Goal: Information Seeking & Learning: Learn about a topic

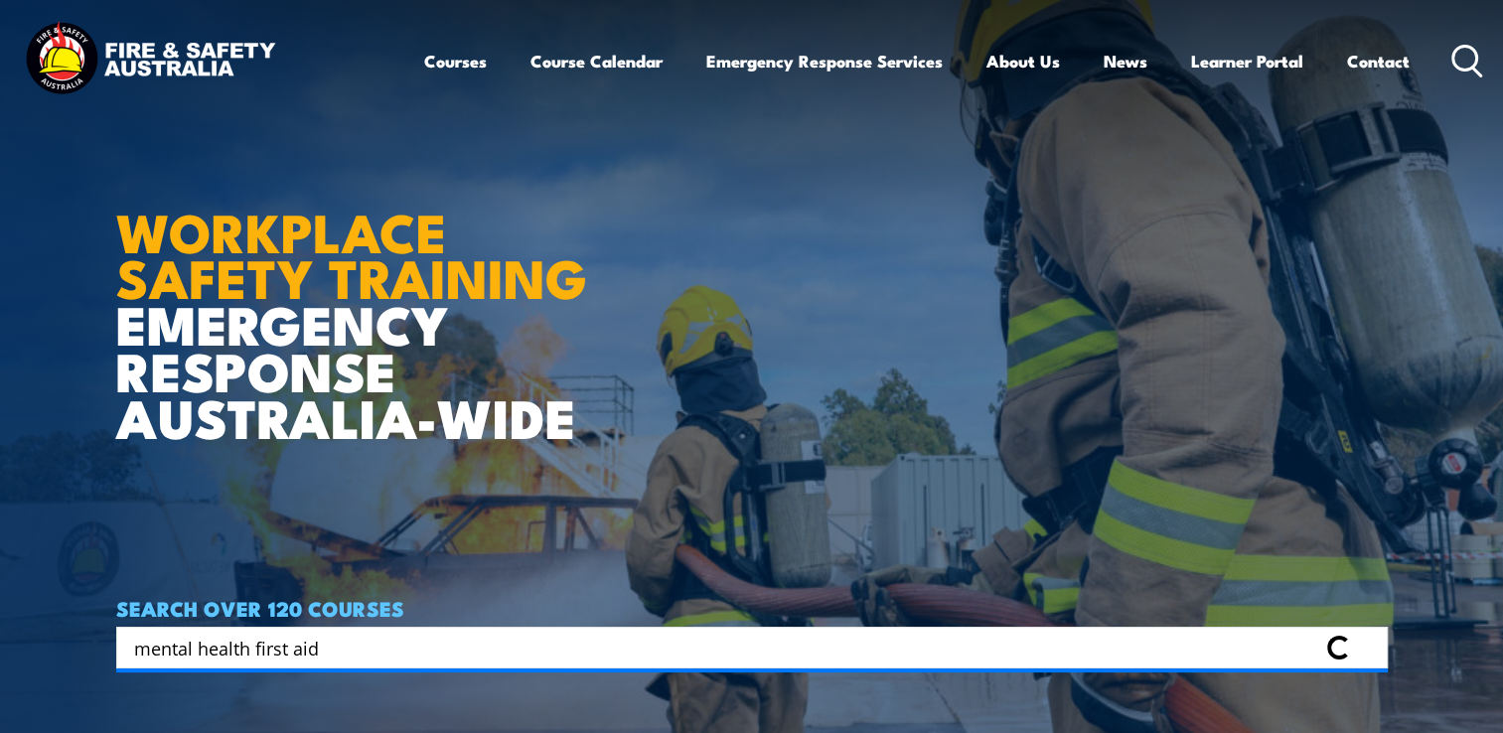
type input "mental health first aid"
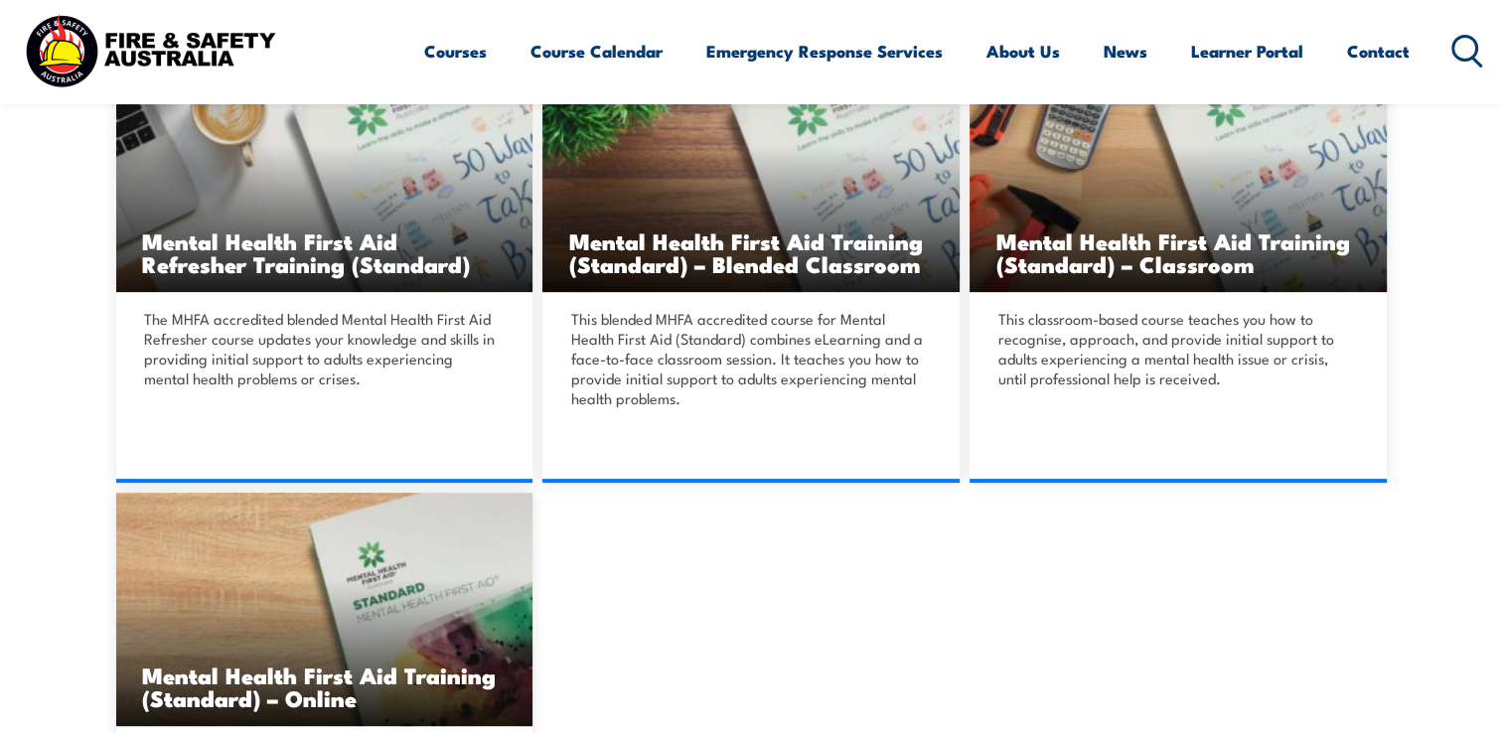
scroll to position [497, 0]
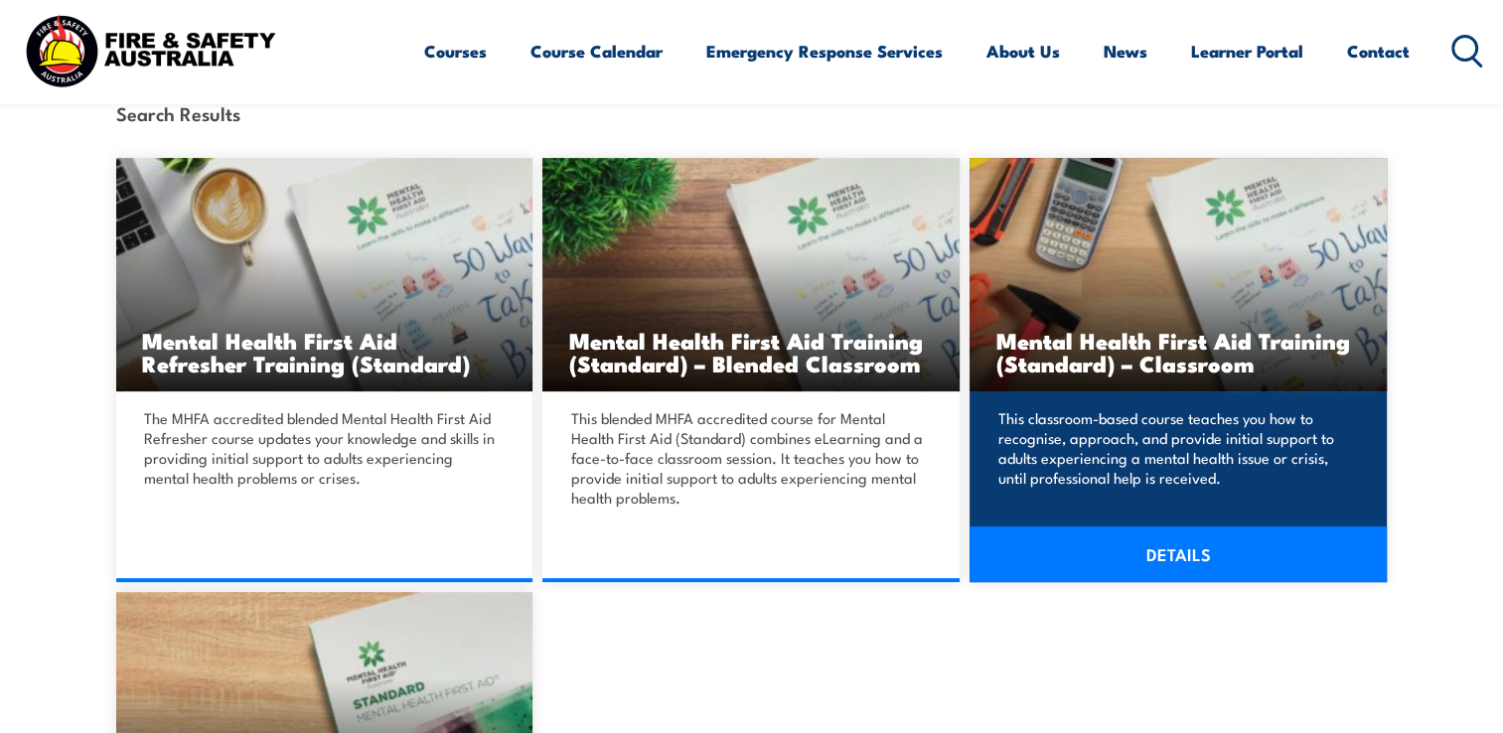
click at [1076, 444] on p "This classroom-based course teaches you how to recognise, approach, and provide…" at bounding box center [1176, 447] width 356 height 79
click at [1088, 358] on h3 "Mental Health First Aid Training (Standard) – Classroom" at bounding box center [1179, 352] width 366 height 46
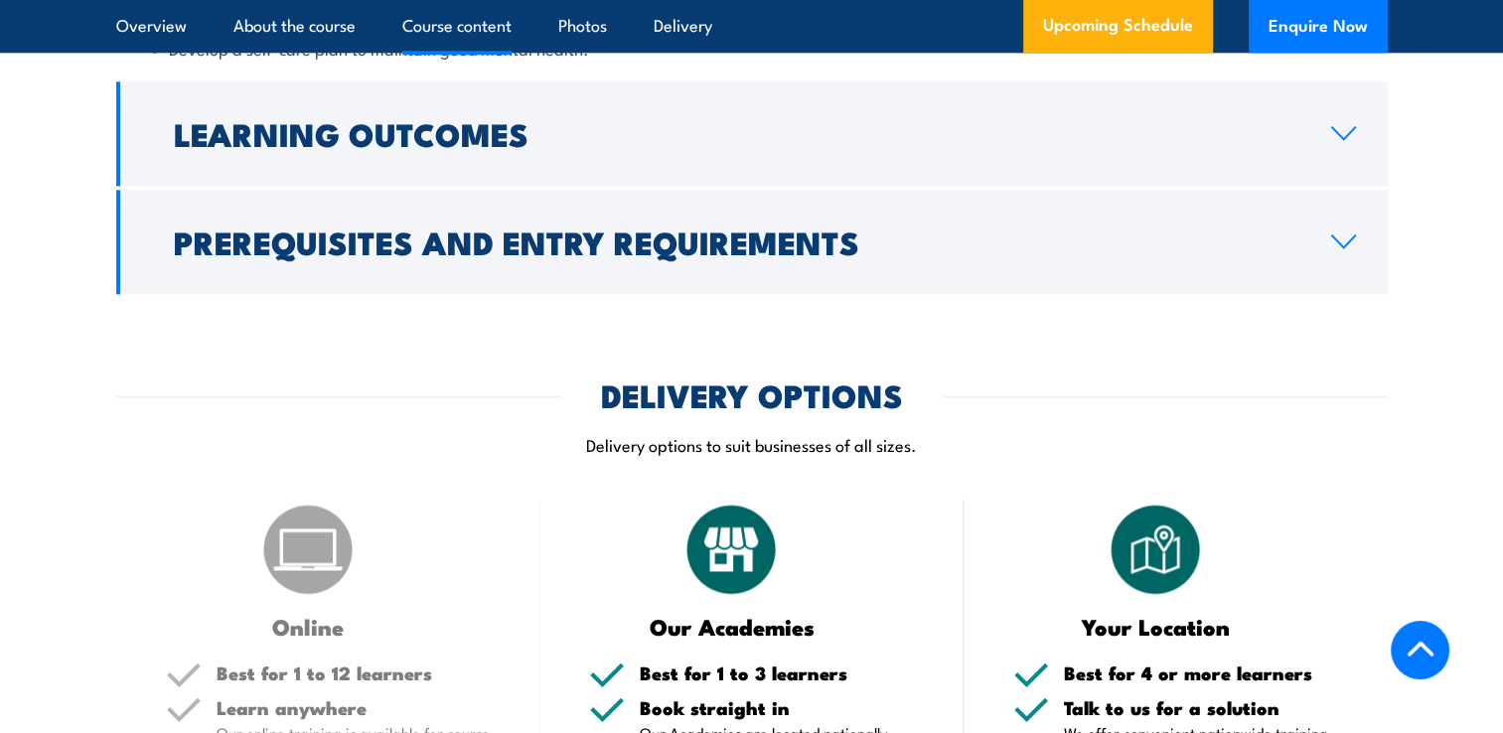
scroll to position [2385, 0]
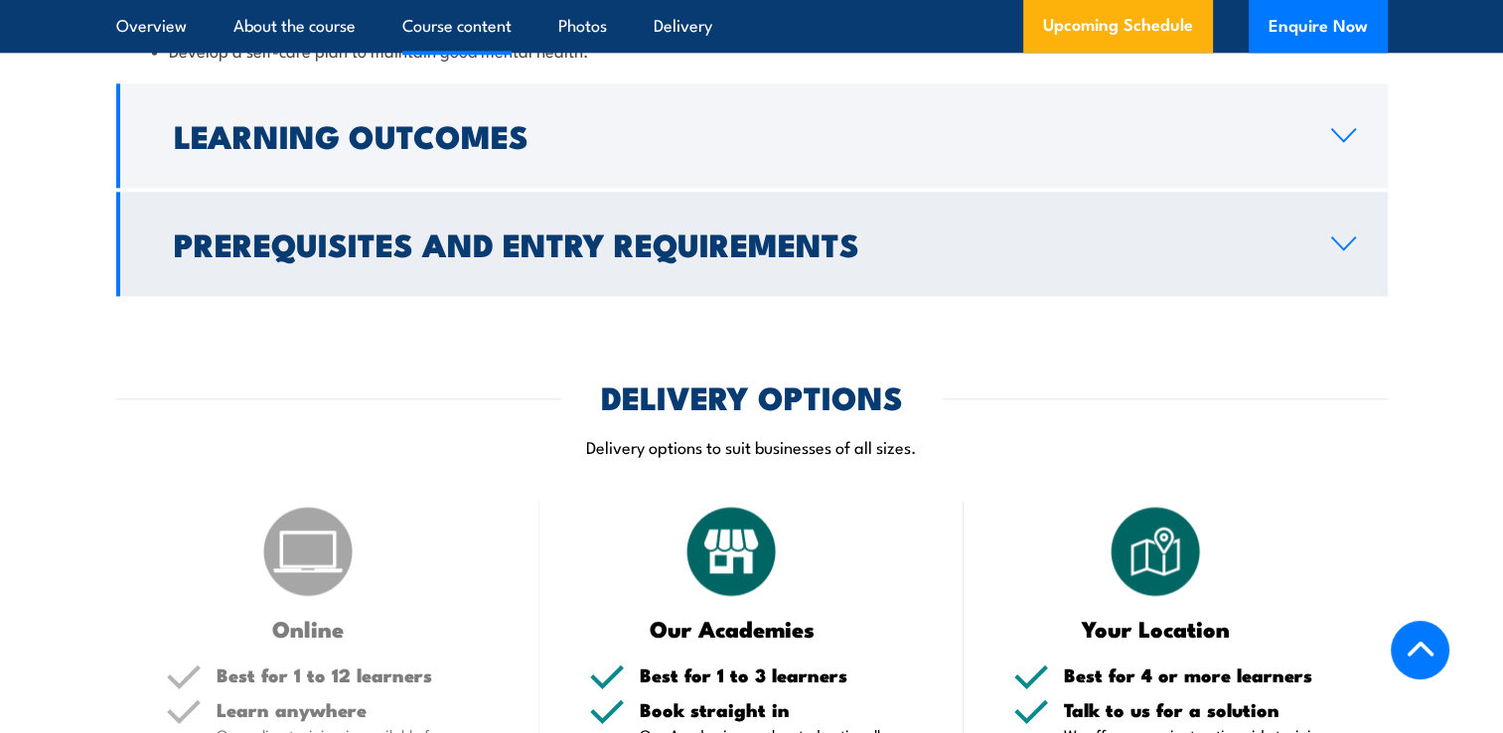
click at [432, 257] on h2 "Prerequisites and Entry Requirements" at bounding box center [737, 244] width 1126 height 28
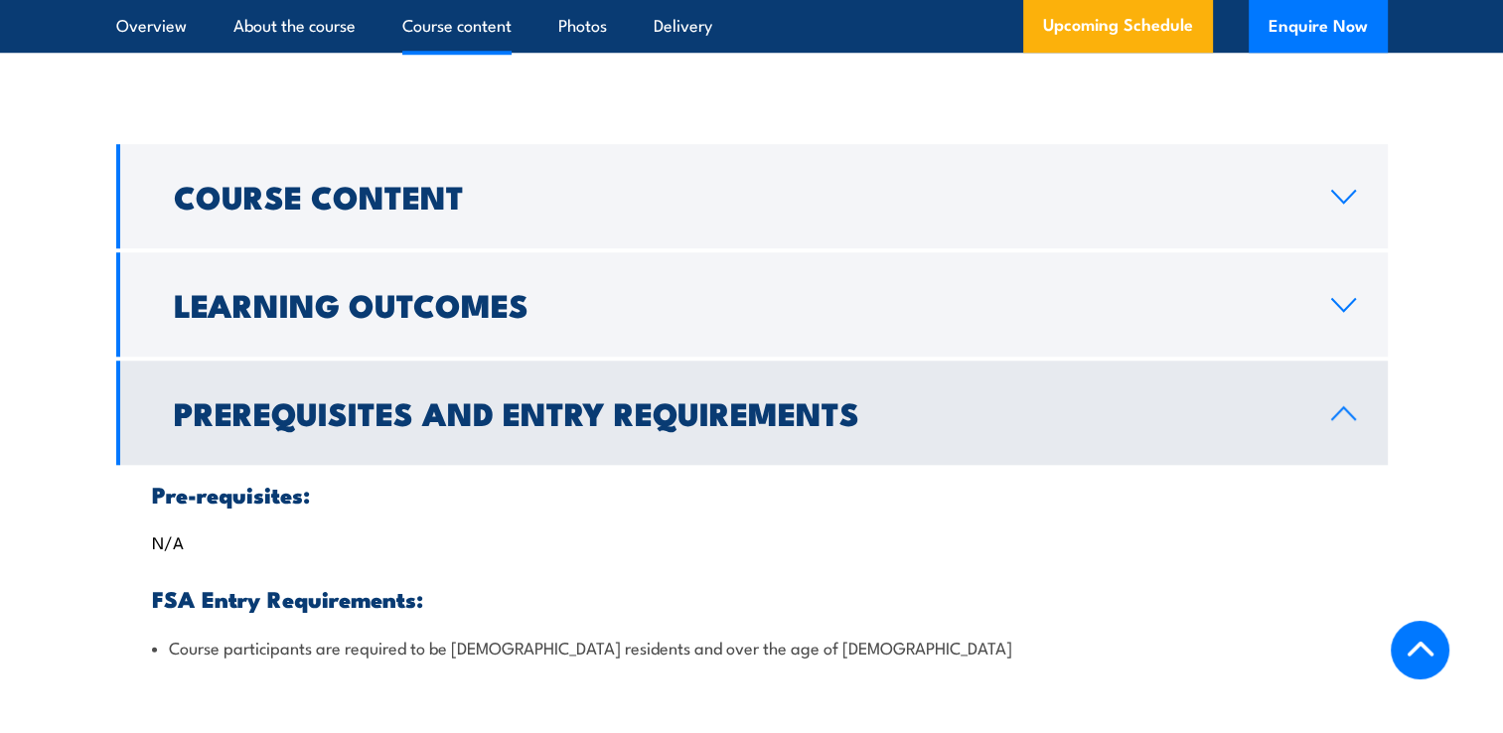
scroll to position [1778, 0]
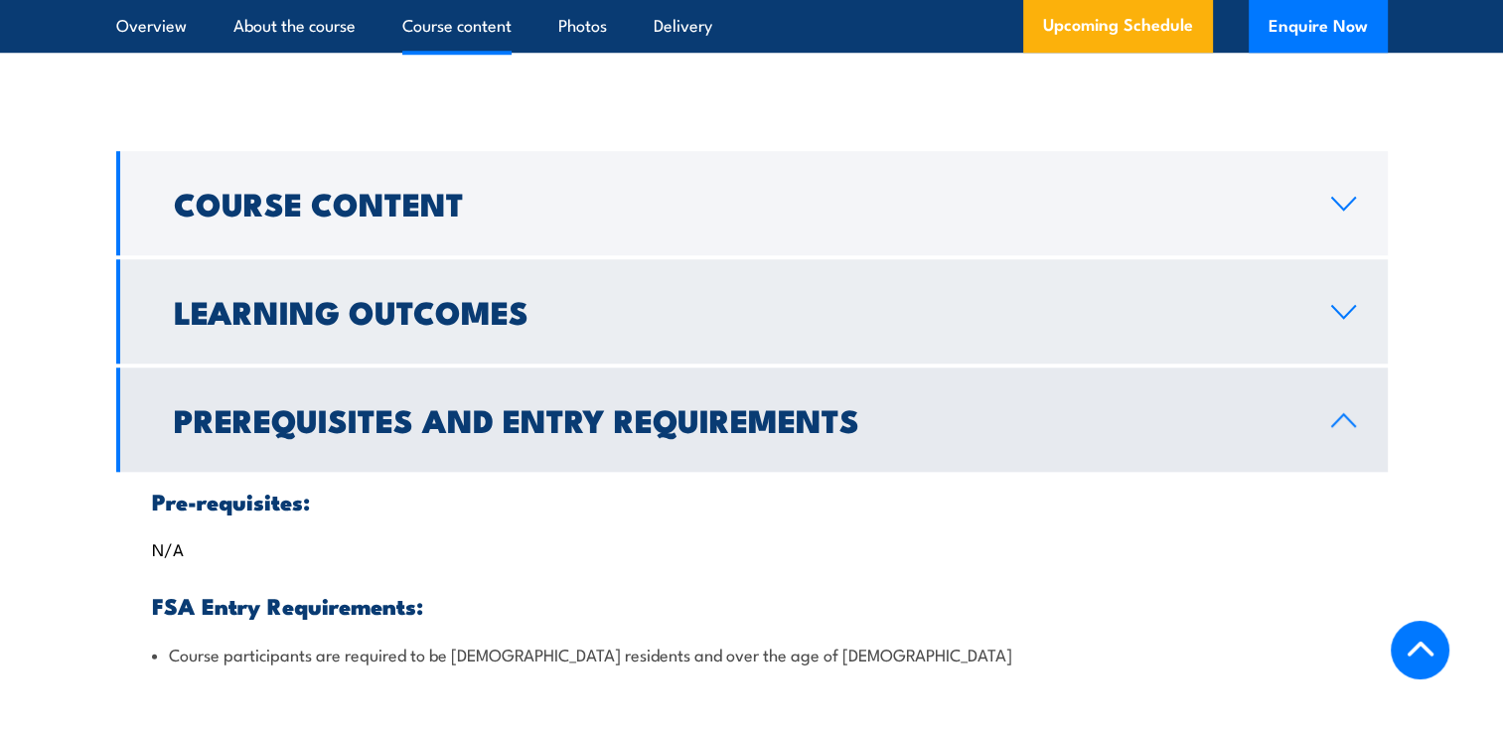
click at [415, 325] on h2 "Learning Outcomes" at bounding box center [737, 311] width 1126 height 28
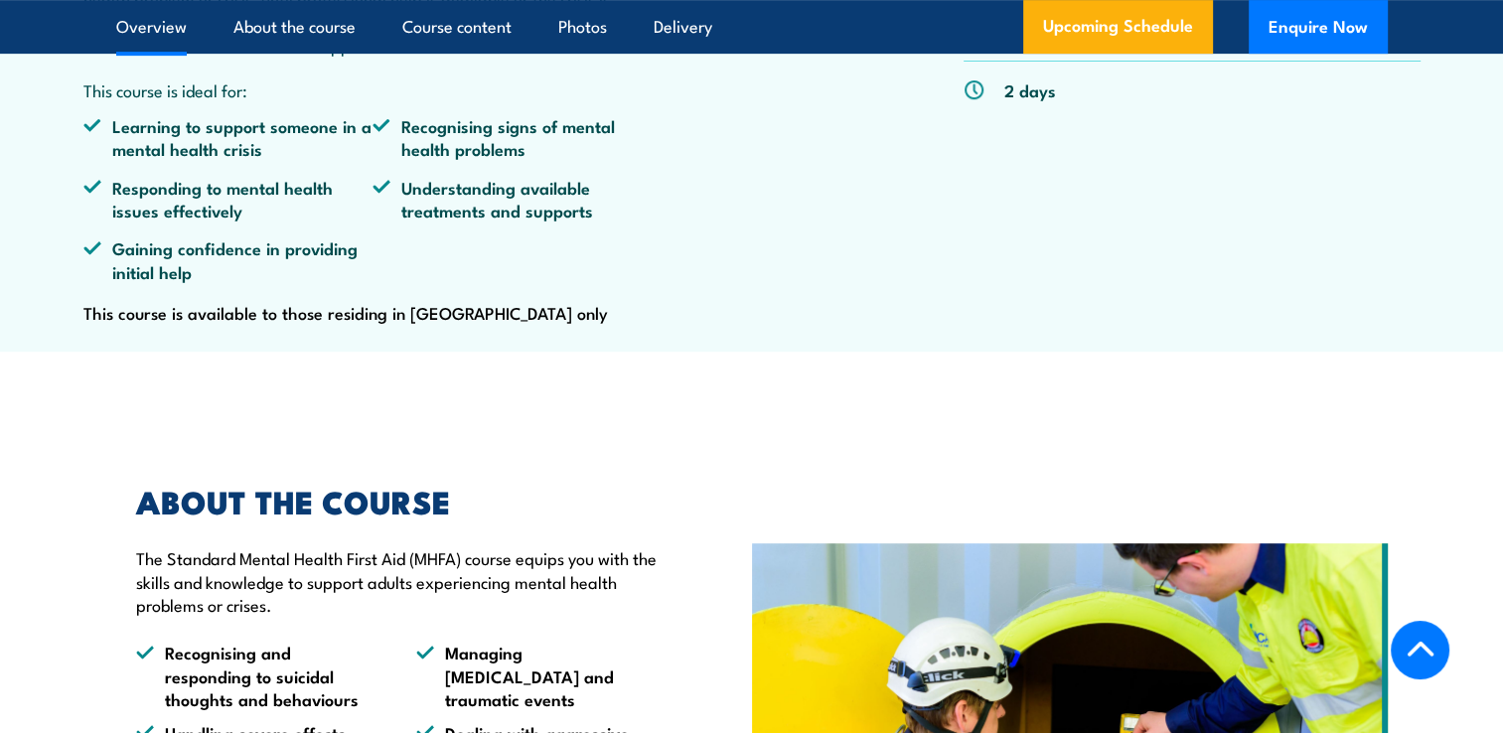
scroll to position [596, 0]
